Goal: Task Accomplishment & Management: Use online tool/utility

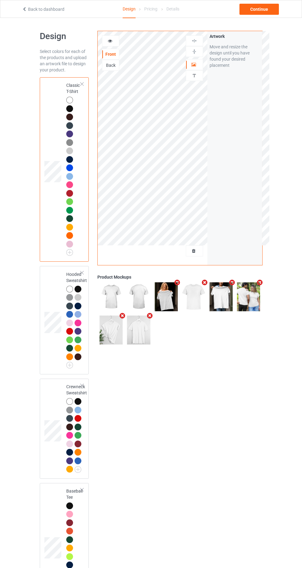
click at [200, 251] on div at bounding box center [194, 251] width 17 height 6
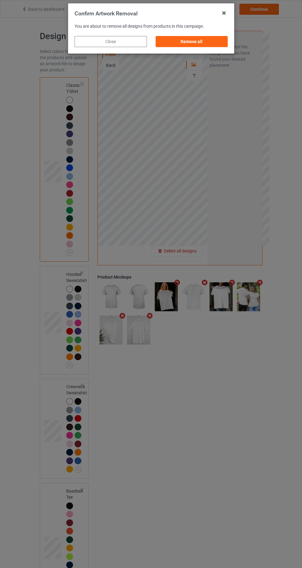
click at [222, 38] on div "Remove all" at bounding box center [191, 41] width 72 height 11
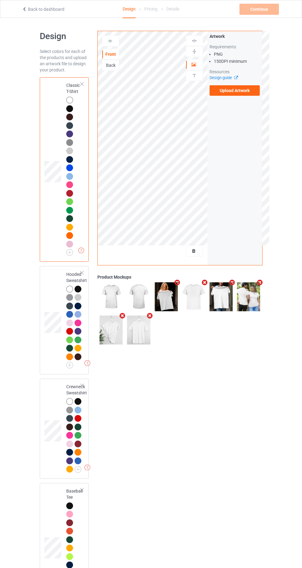
click at [254, 93] on label "Upload Artwork" at bounding box center [234, 90] width 51 height 10
click at [0, 0] on input "Upload Artwork" at bounding box center [0, 0] width 0 height 0
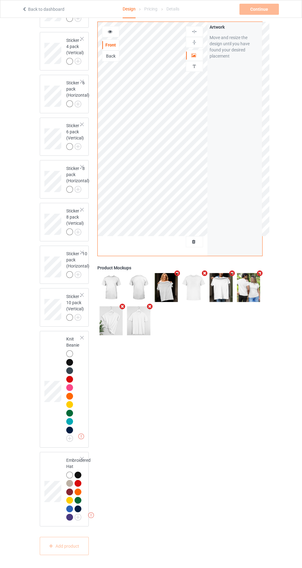
scroll to position [1932, 0]
click at [70, 357] on div at bounding box center [69, 354] width 7 height 7
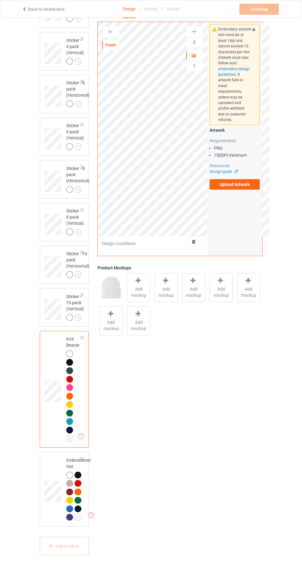
click at [242, 179] on label "Upload Artwork" at bounding box center [234, 184] width 51 height 10
click at [0, 0] on input "Upload Artwork" at bounding box center [0, 0] width 0 height 0
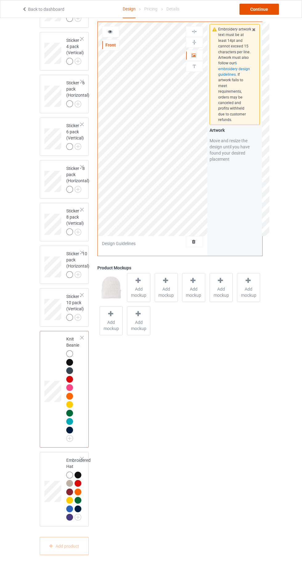
click at [267, 10] on div "Continue" at bounding box center [258, 9] width 39 height 11
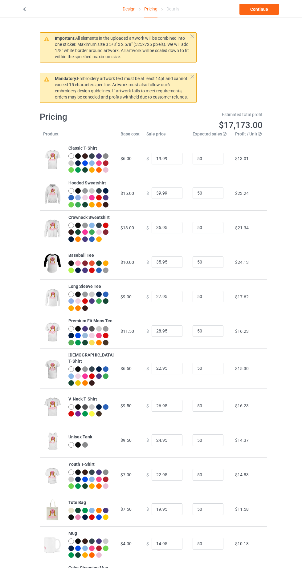
click at [269, 9] on link "Continue" at bounding box center [258, 9] width 39 height 11
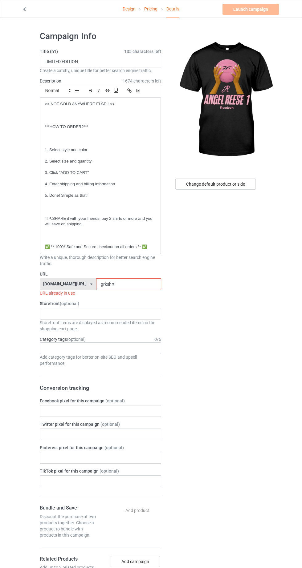
click at [150, 282] on input "grkshrt" at bounding box center [128, 284] width 65 height 12
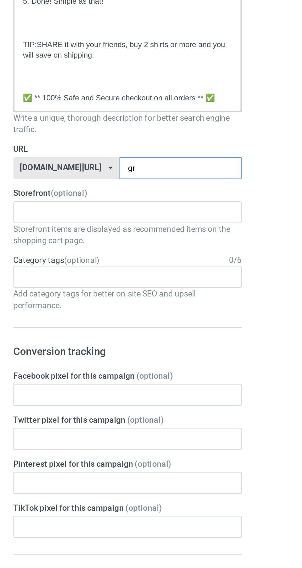
type input "g"
type input "Reest"
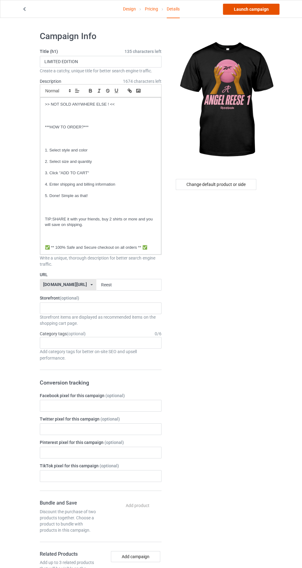
click at [263, 10] on link "Launch campaign" at bounding box center [250, 9] width 56 height 11
